Goal: Task Accomplishment & Management: Manage account settings

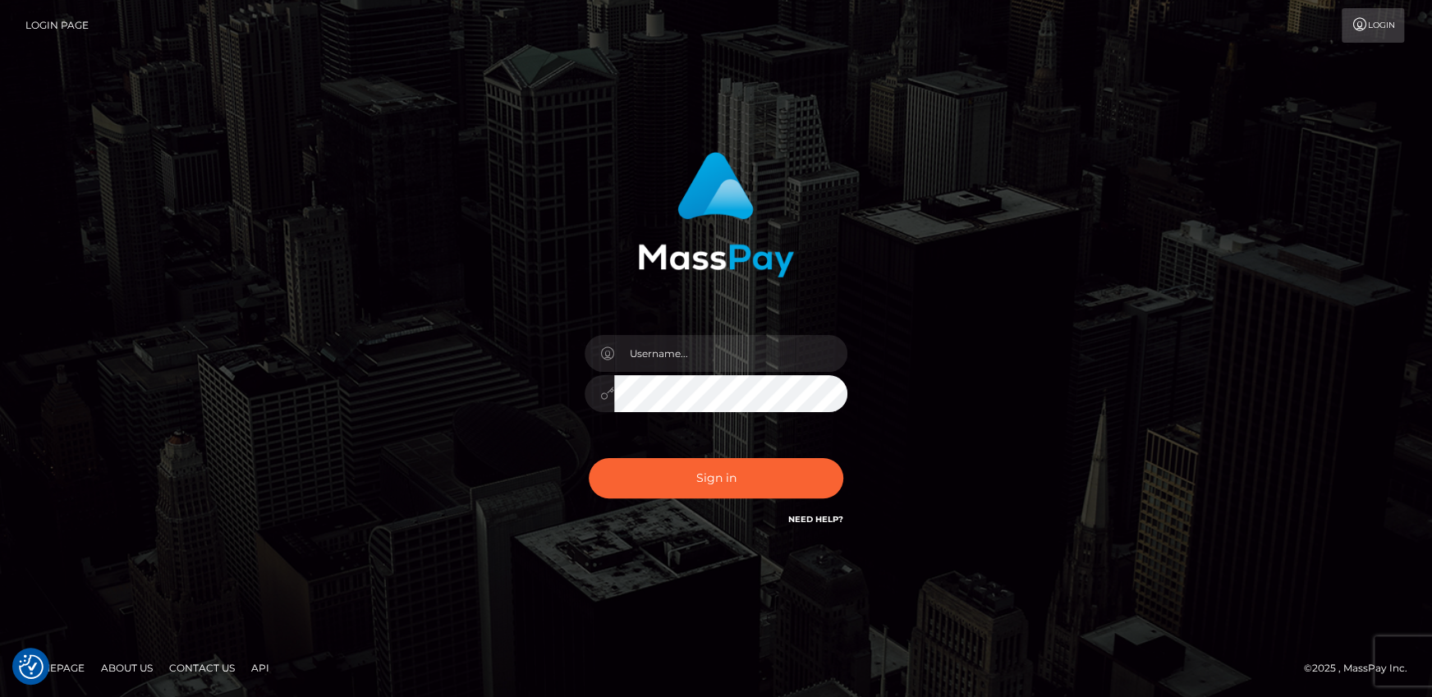
click at [745, 331] on div at bounding box center [715, 386] width 287 height 126
click at [729, 361] on input "text" at bounding box center [730, 353] width 233 height 37
type input "aruiu@metawin.inc"
drag, startPoint x: 741, startPoint y: 357, endPoint x: 602, endPoint y: 356, distance: 138.8
click at [602, 356] on div "aruiu@metawin.inc" at bounding box center [716, 351] width 263 height 32
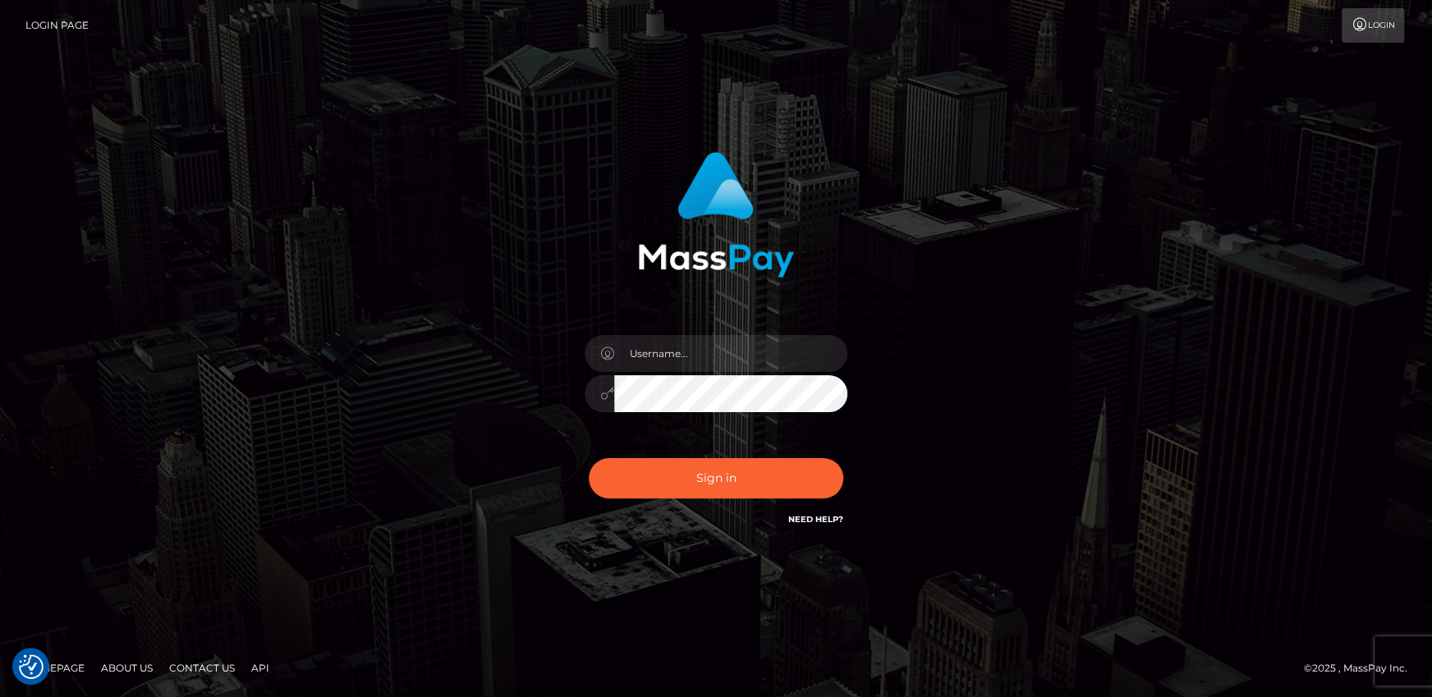
click at [673, 453] on div "Sign in Need Help?" at bounding box center [715, 484] width 287 height 73
click at [685, 482] on button "Sign in" at bounding box center [716, 478] width 255 height 40
drag, startPoint x: 0, startPoint y: 0, endPoint x: 712, endPoint y: 370, distance: 802.7
click at [702, 357] on input "text" at bounding box center [730, 353] width 233 height 37
type input "andy.wowcan"
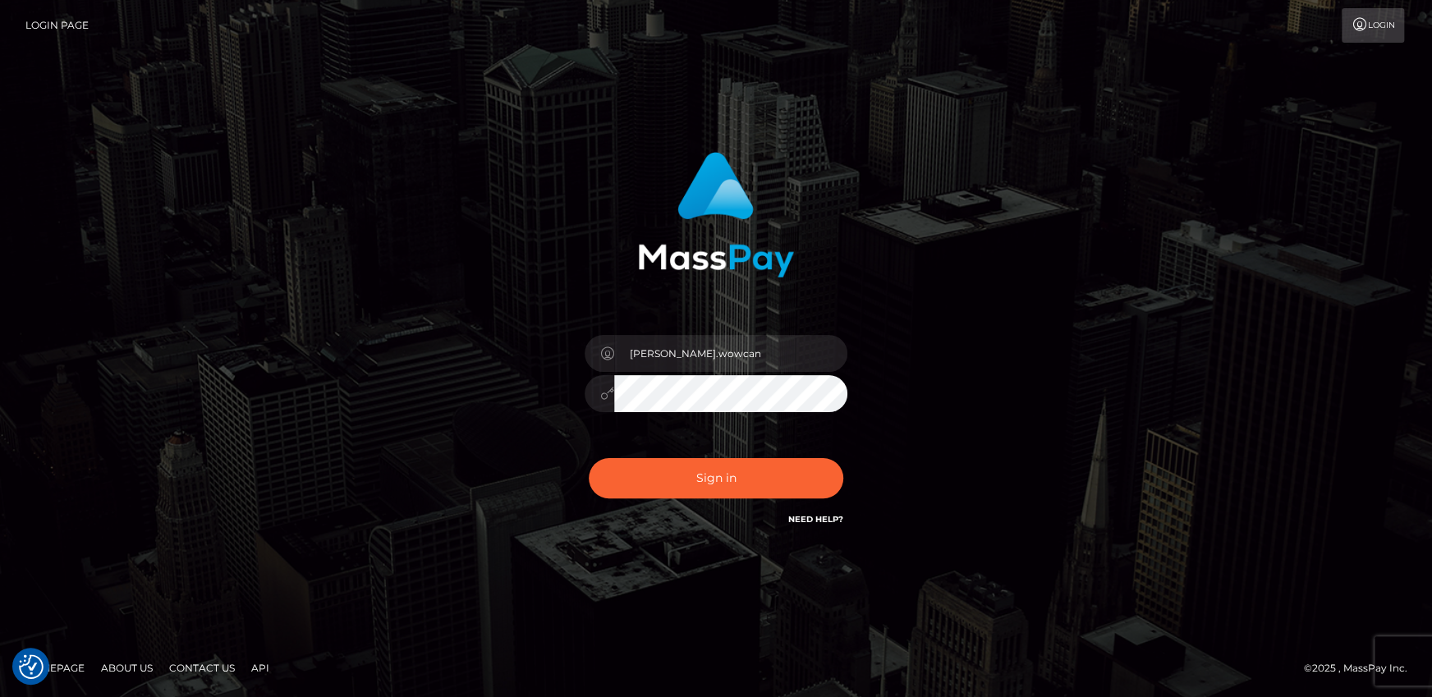
click at [589, 458] on button "Sign in" at bounding box center [716, 478] width 255 height 40
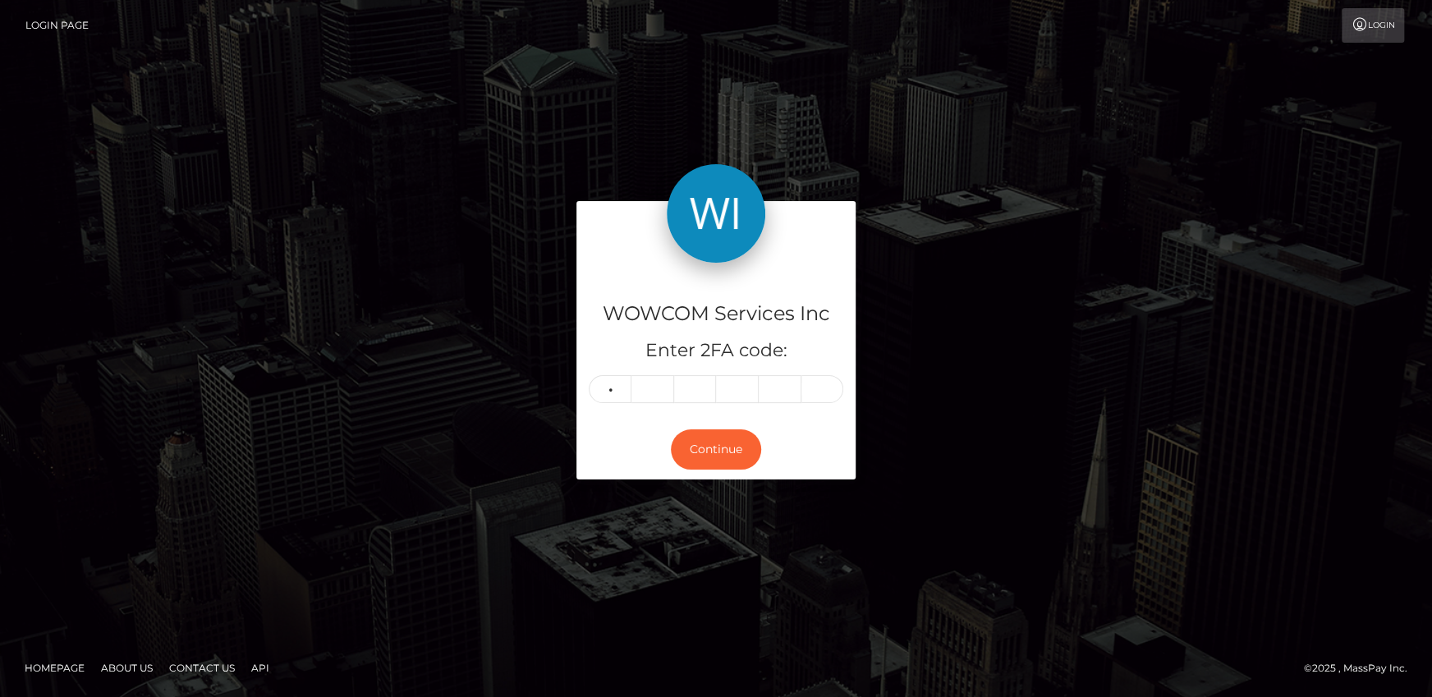
type input "1"
type input "2"
type input "3"
type input "5"
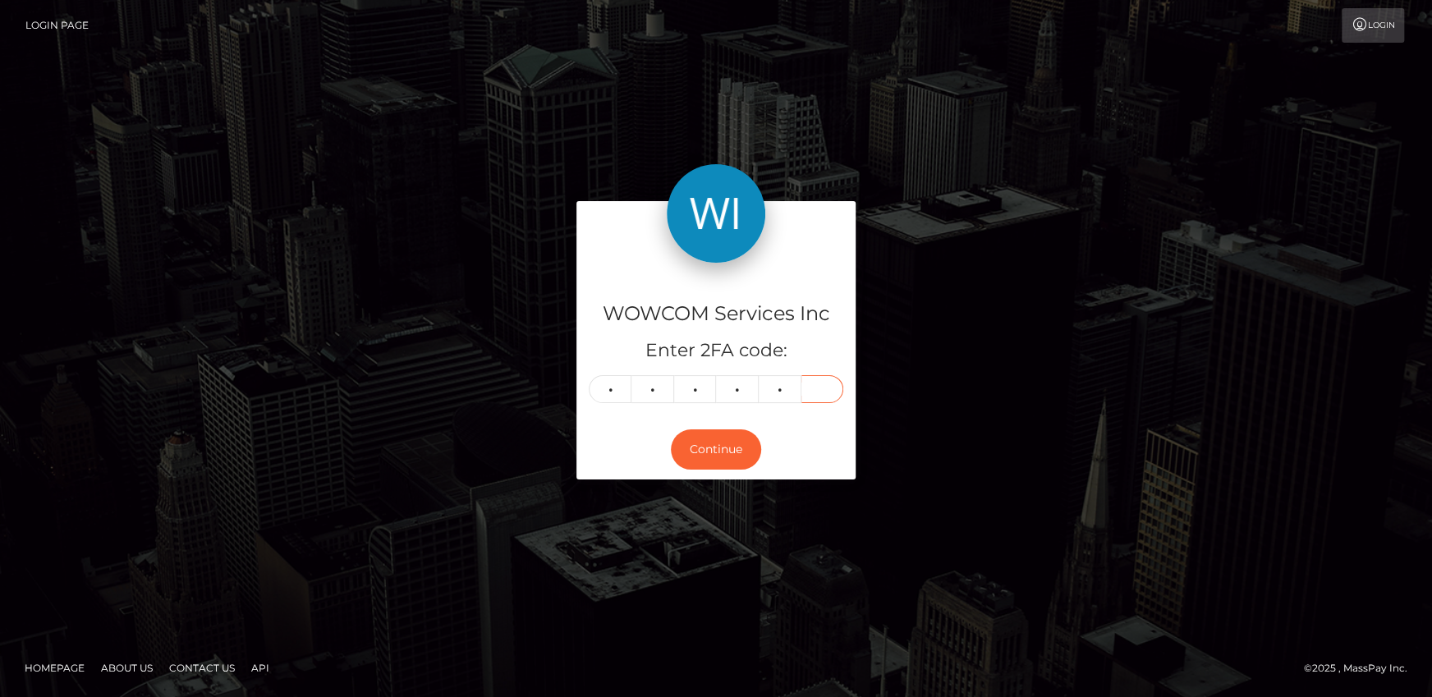
type input "6"
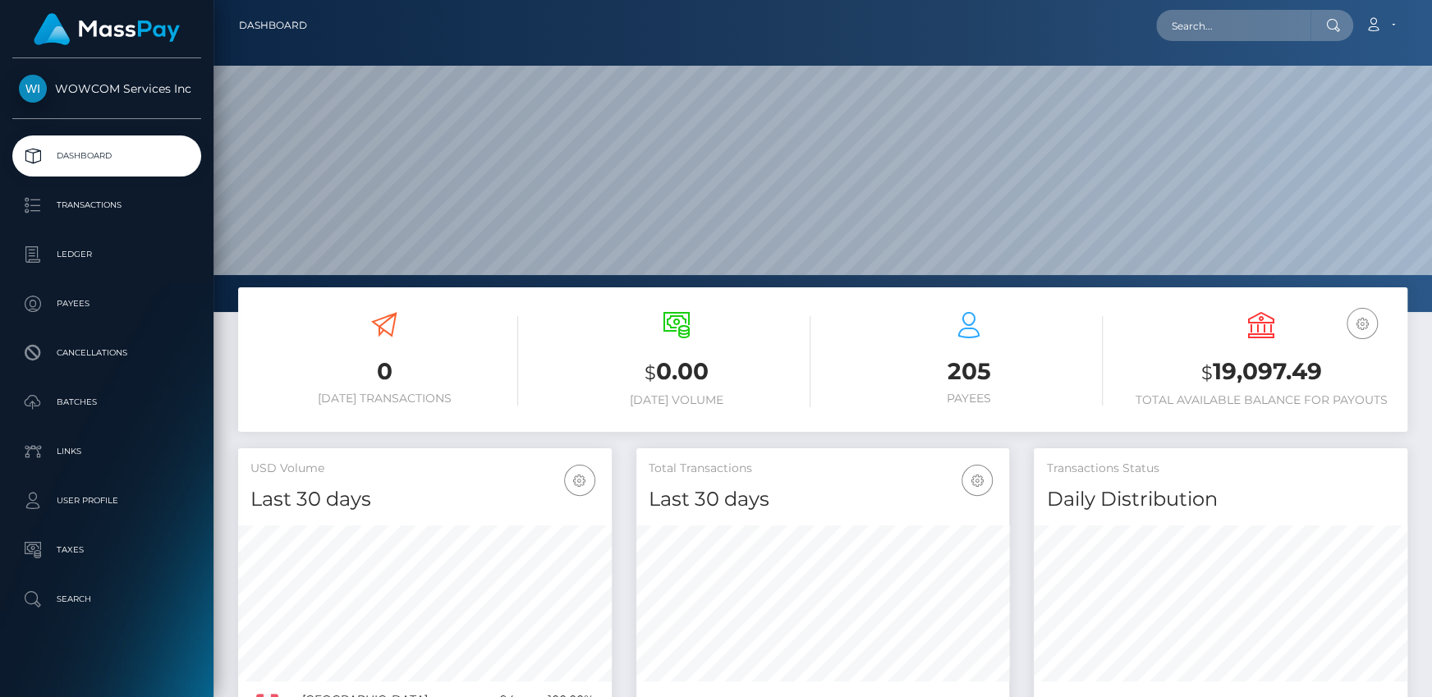
scroll to position [291, 373]
click at [1220, 375] on h3 "$ 19,097.49" at bounding box center [1262, 373] width 268 height 34
drag, startPoint x: 1212, startPoint y: 375, endPoint x: 1321, endPoint y: 367, distance: 108.7
click at [1321, 367] on h3 "$ 19,097.49" at bounding box center [1262, 373] width 268 height 34
copy h3 "19,097.49"
